Goal: Navigation & Orientation: Find specific page/section

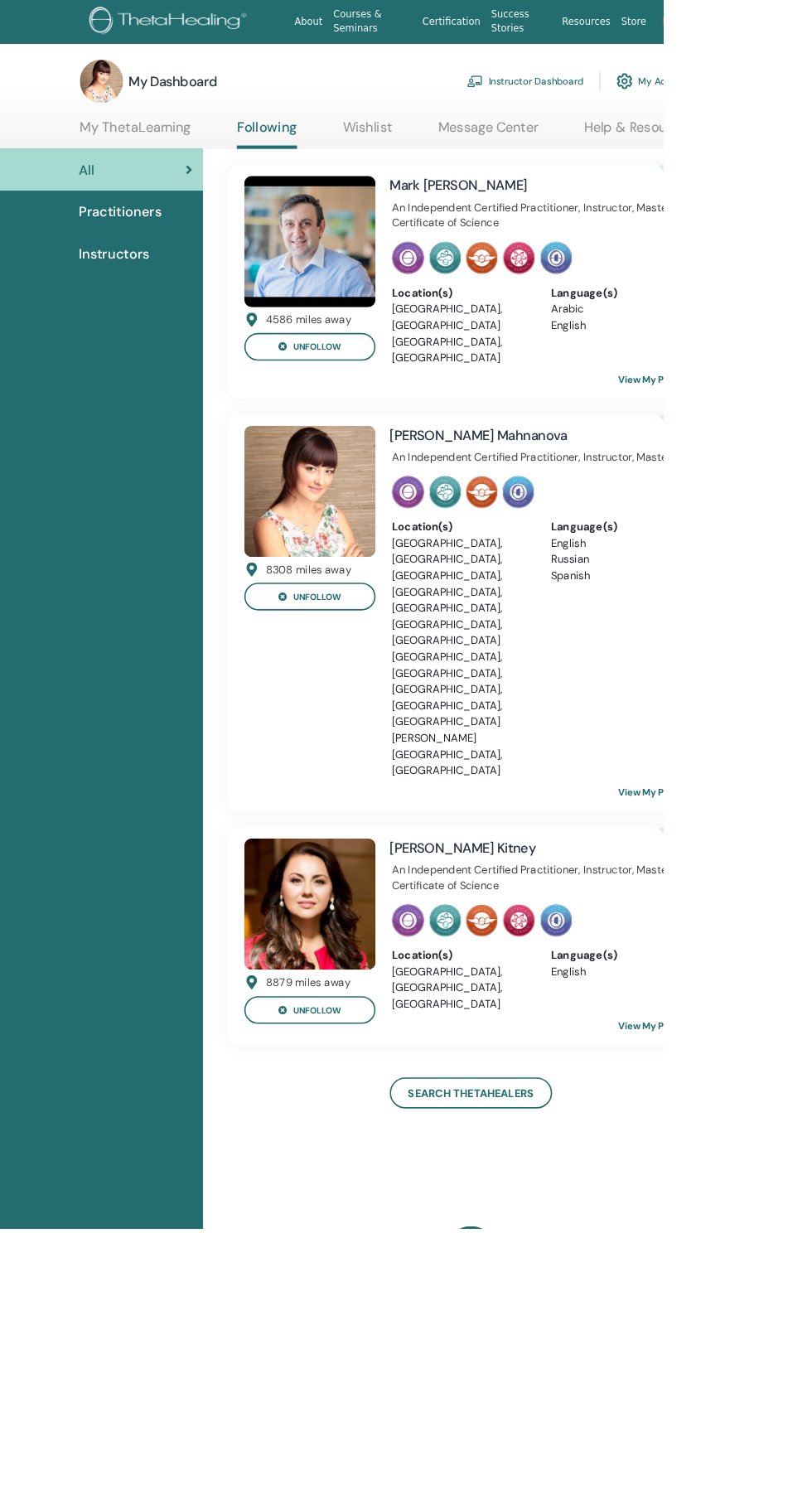
click at [674, 93] on link "Instructor Dashboard" at bounding box center [642, 100] width 143 height 37
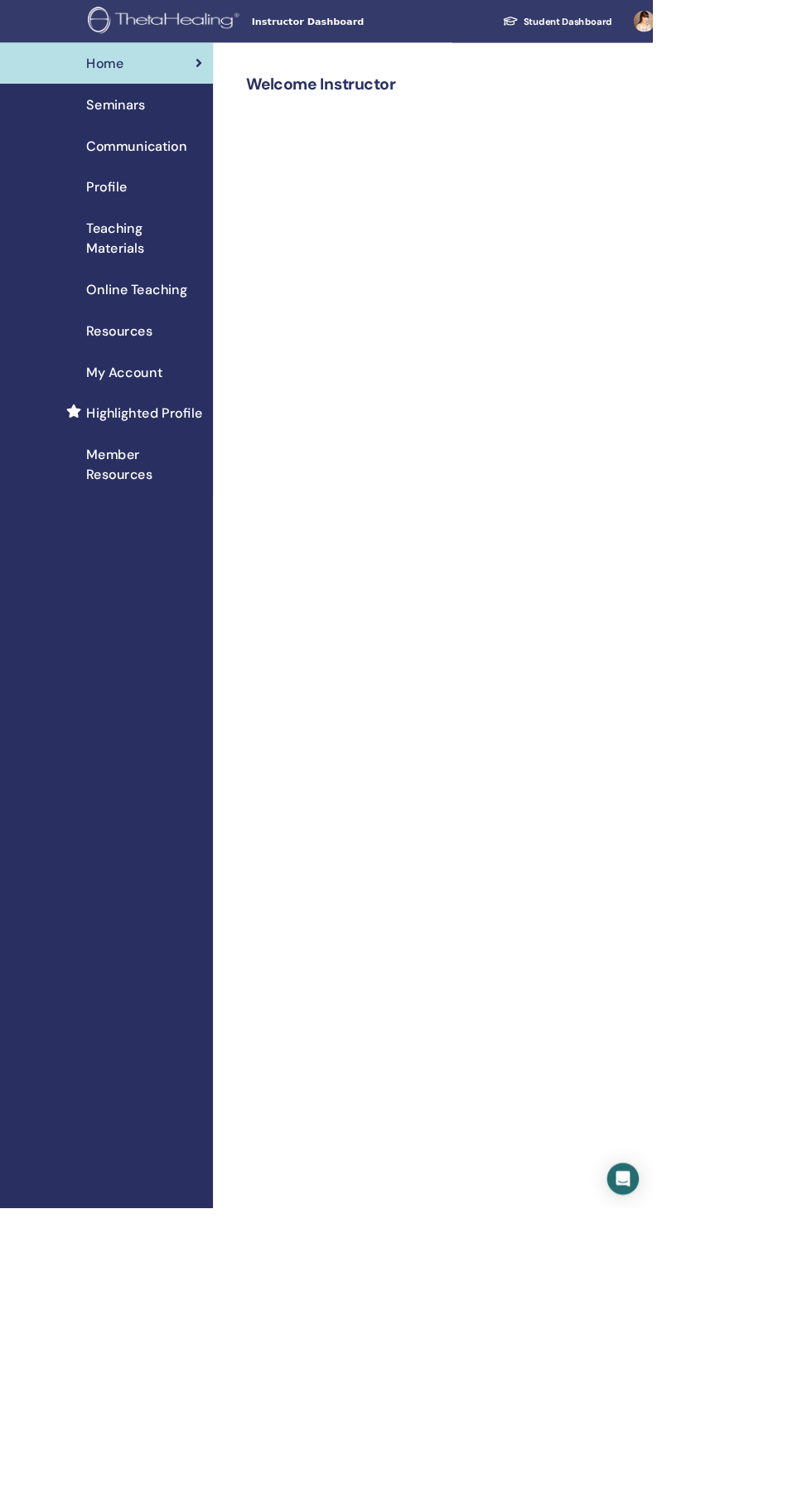
click at [190, 132] on div "Seminars" at bounding box center [133, 130] width 239 height 25
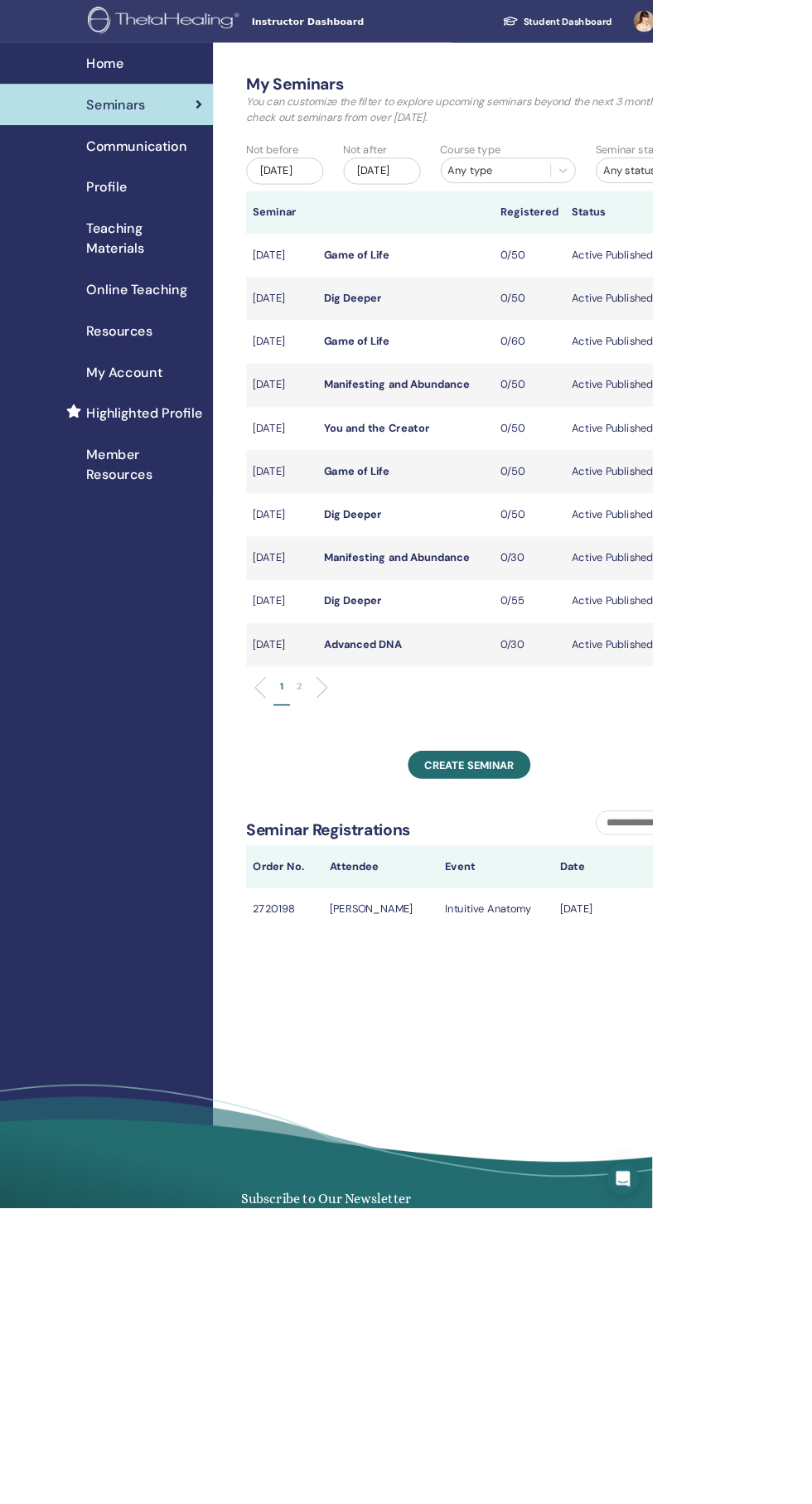
click at [204, 467] on div "My Account" at bounding box center [133, 464] width 239 height 25
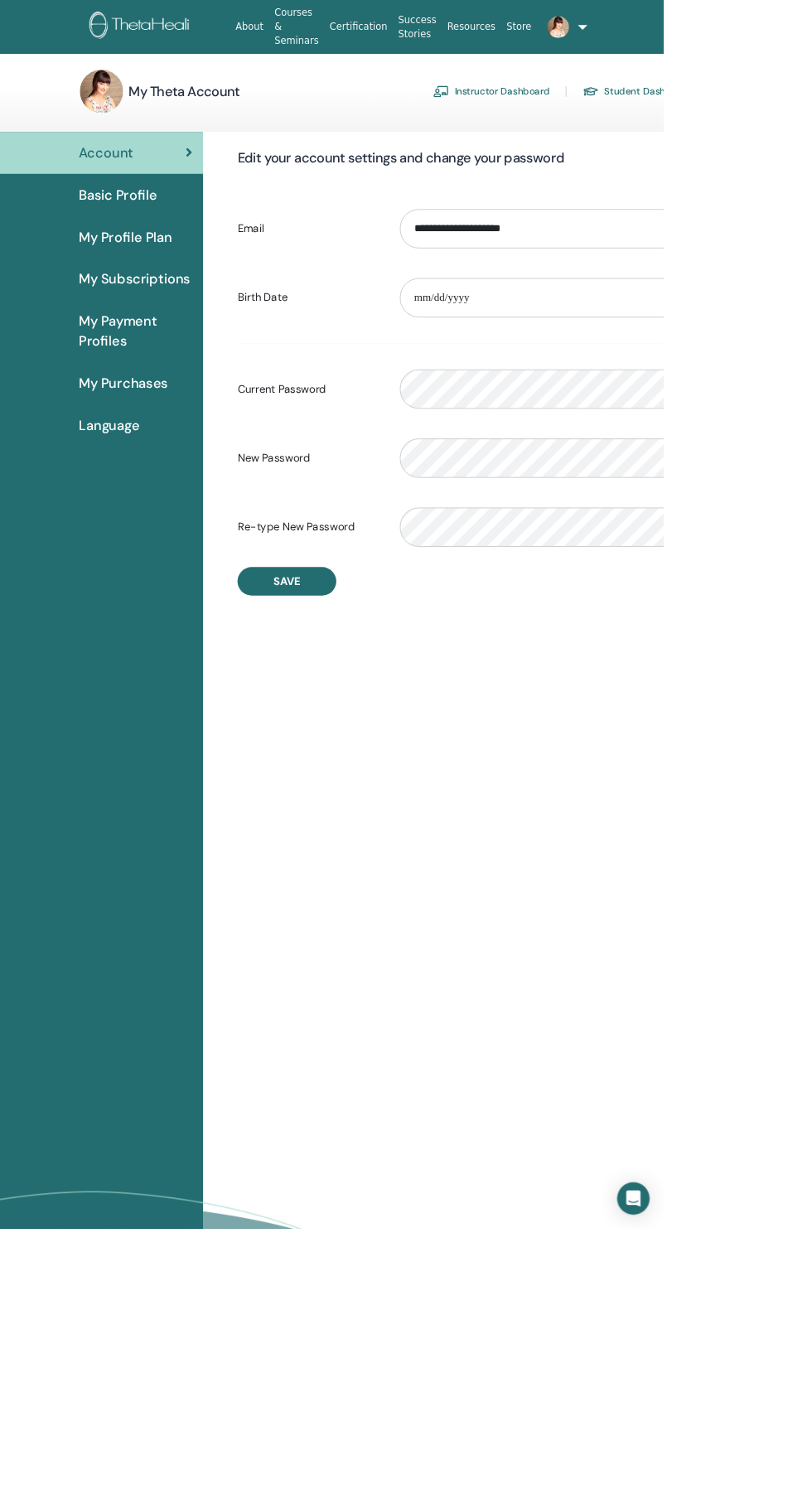
click at [212, 278] on div "My Profile Plan" at bounding box center [124, 290] width 222 height 25
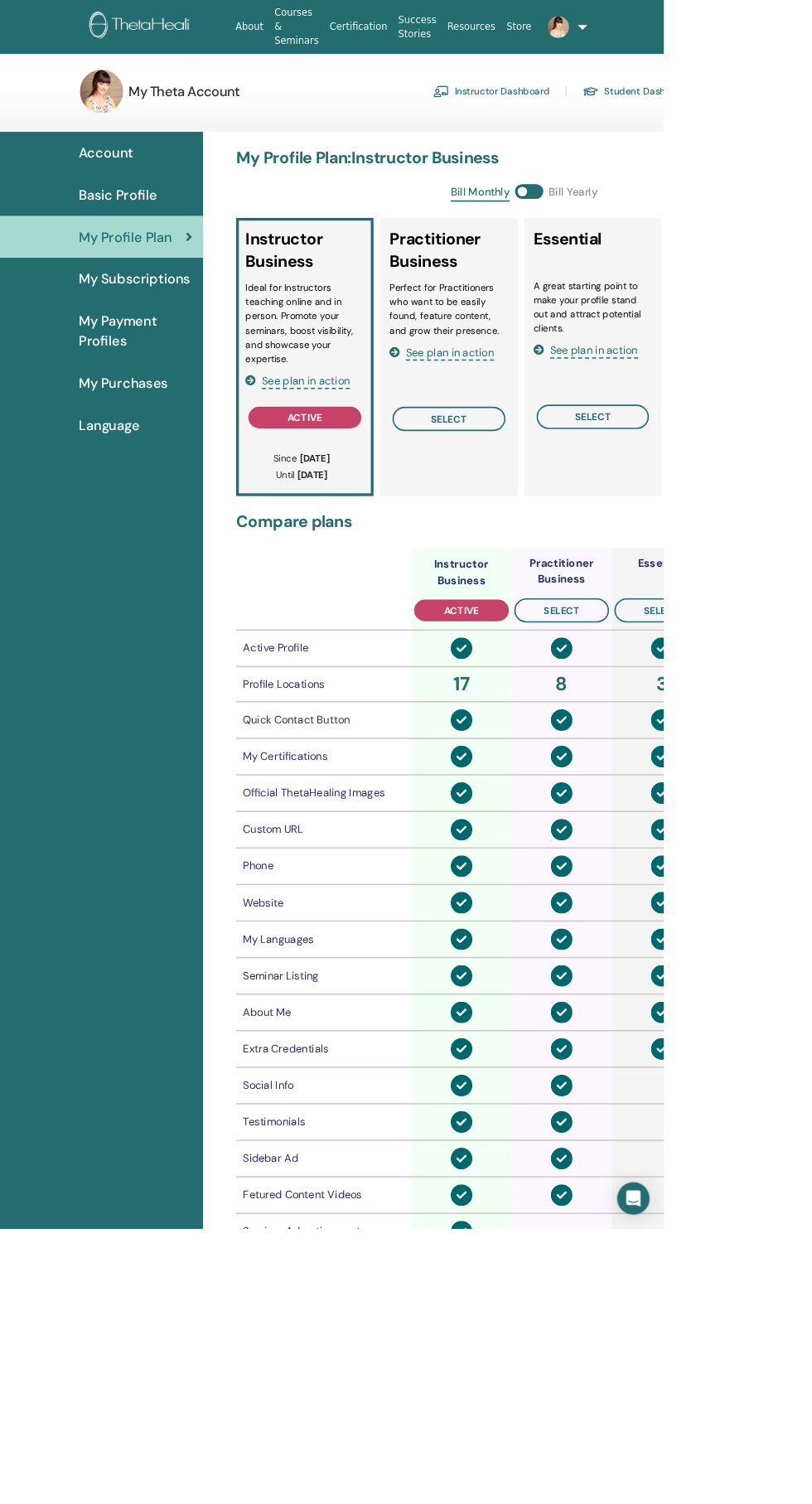
click at [179, 237] on span "Basic Profile" at bounding box center [144, 239] width 96 height 25
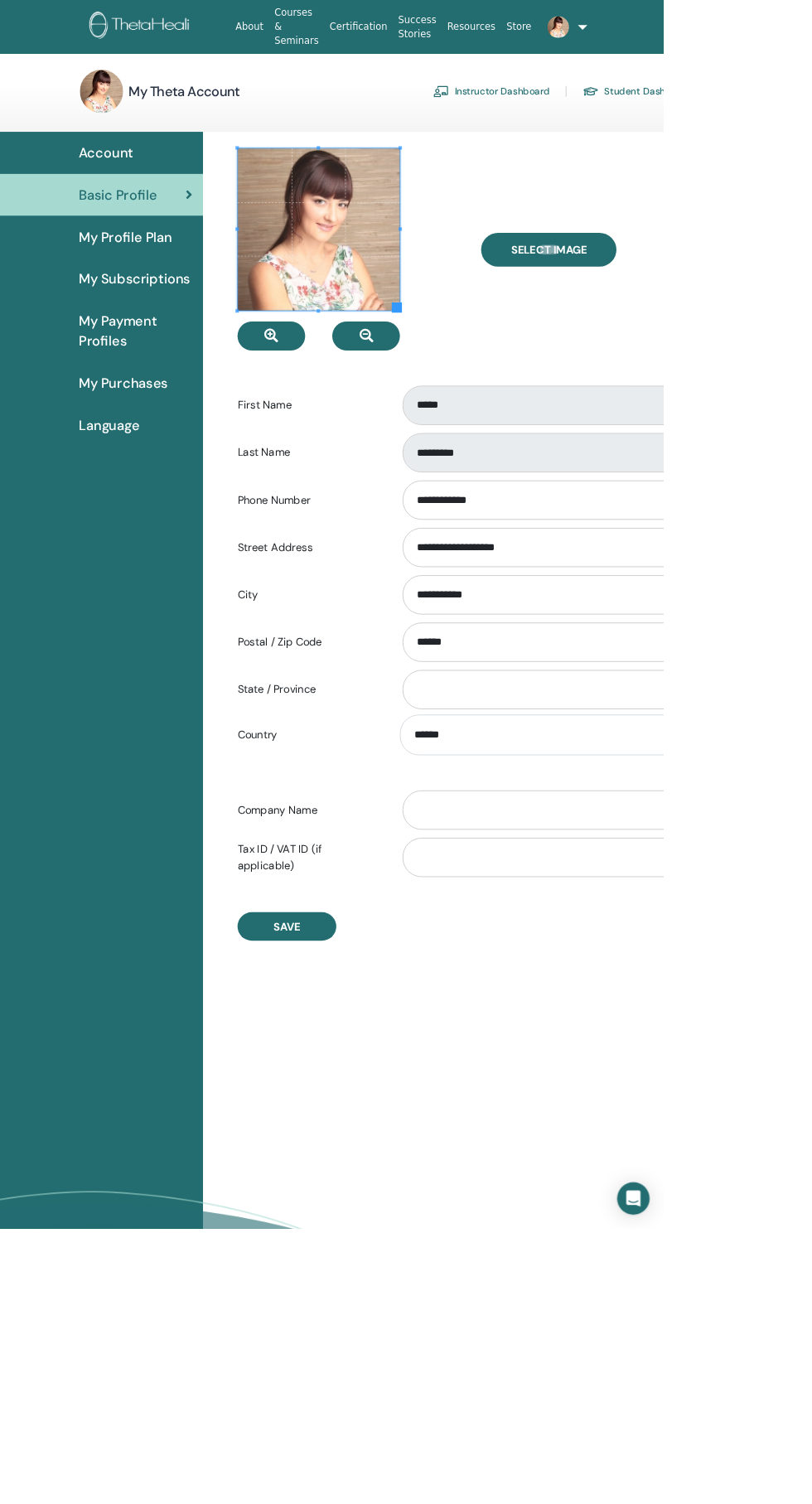
click at [164, 192] on div "Account" at bounding box center [124, 187] width 222 height 25
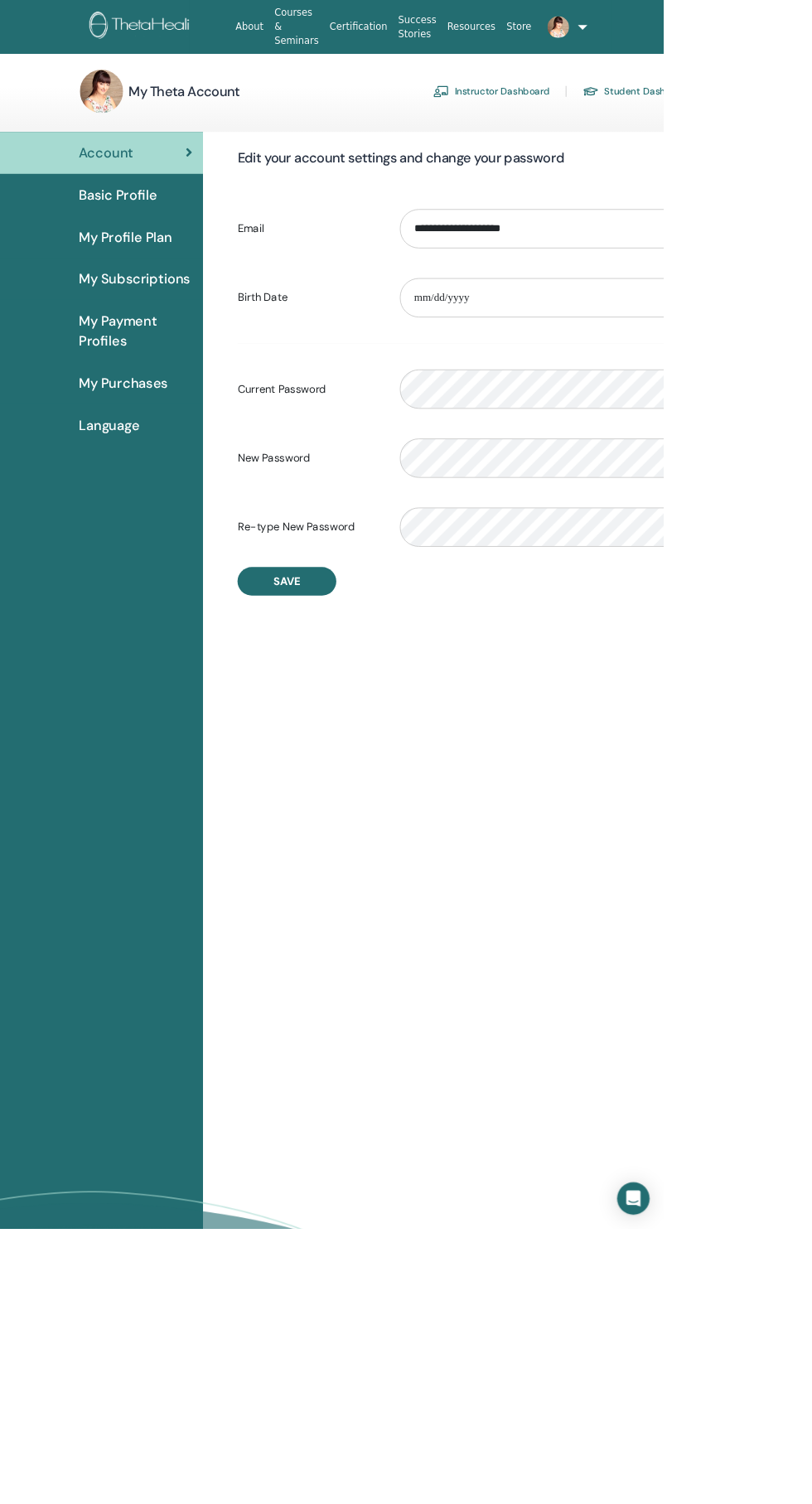
click at [649, 116] on link "Instructor Dashboard" at bounding box center [601, 112] width 143 height 26
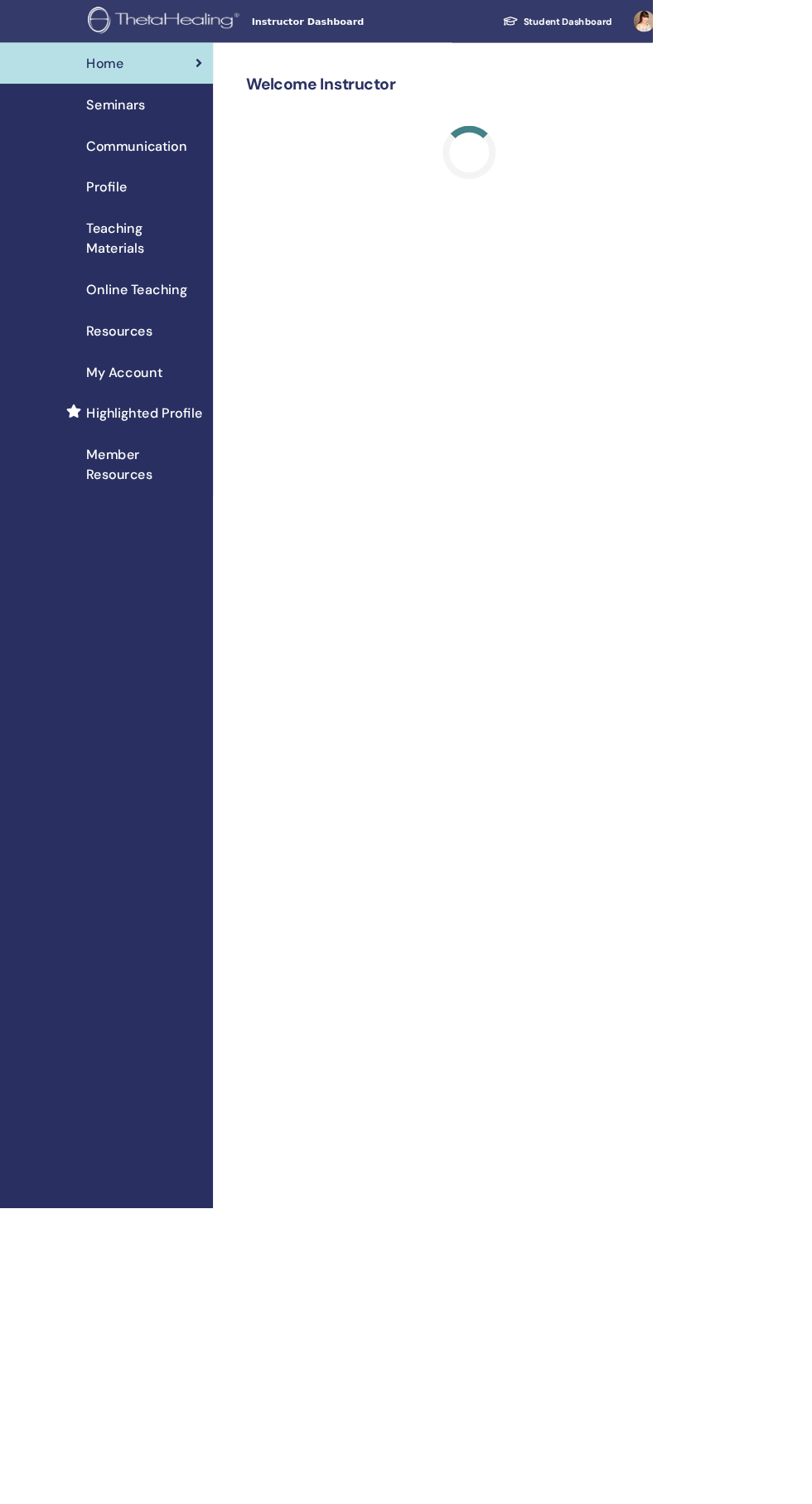
click at [176, 226] on div "Profile" at bounding box center [133, 233] width 239 height 25
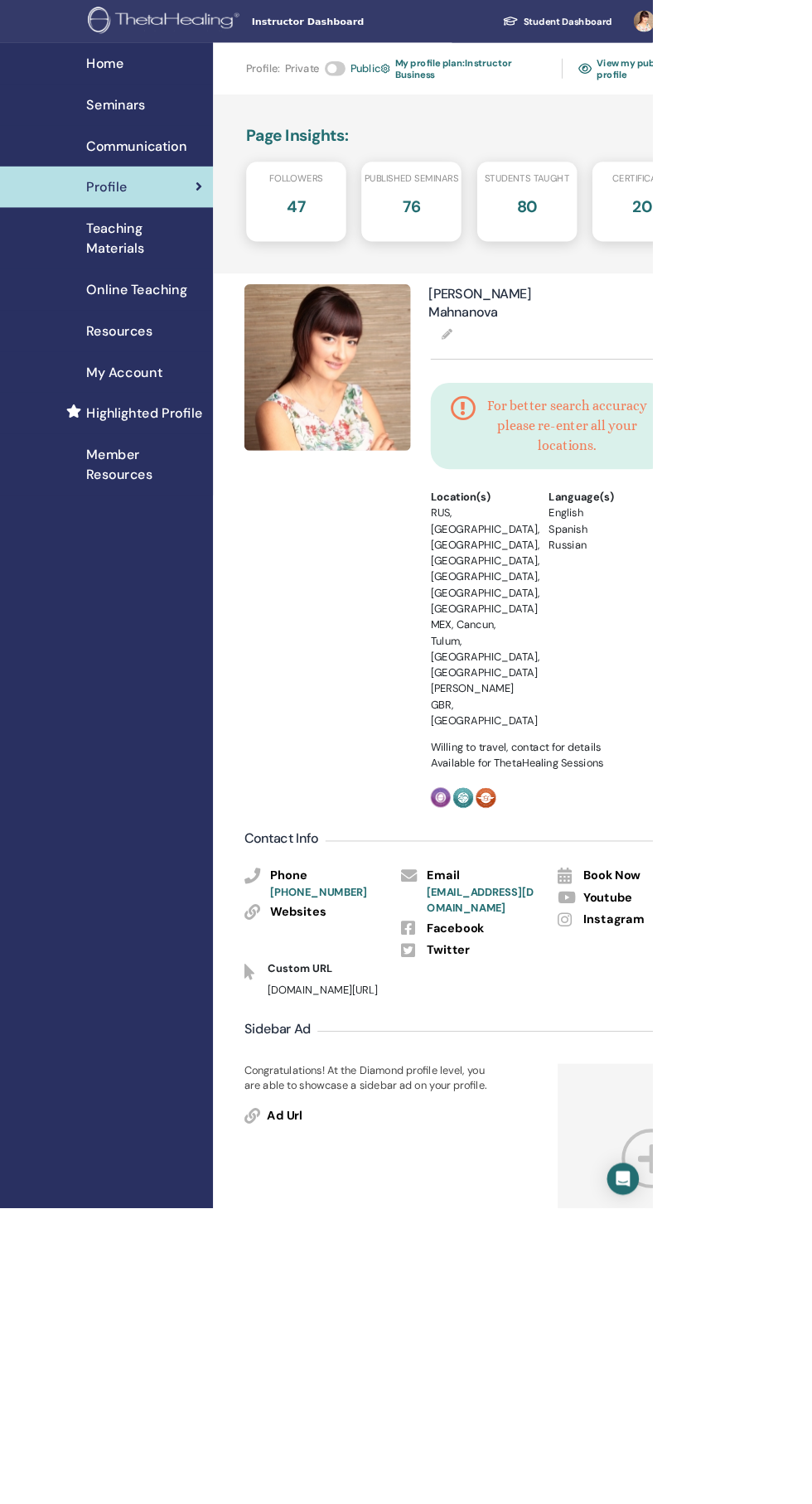
click at [806, 71] on link "View my public profile" at bounding box center [791, 84] width 142 height 38
